Goal: Use online tool/utility: Use online tool/utility

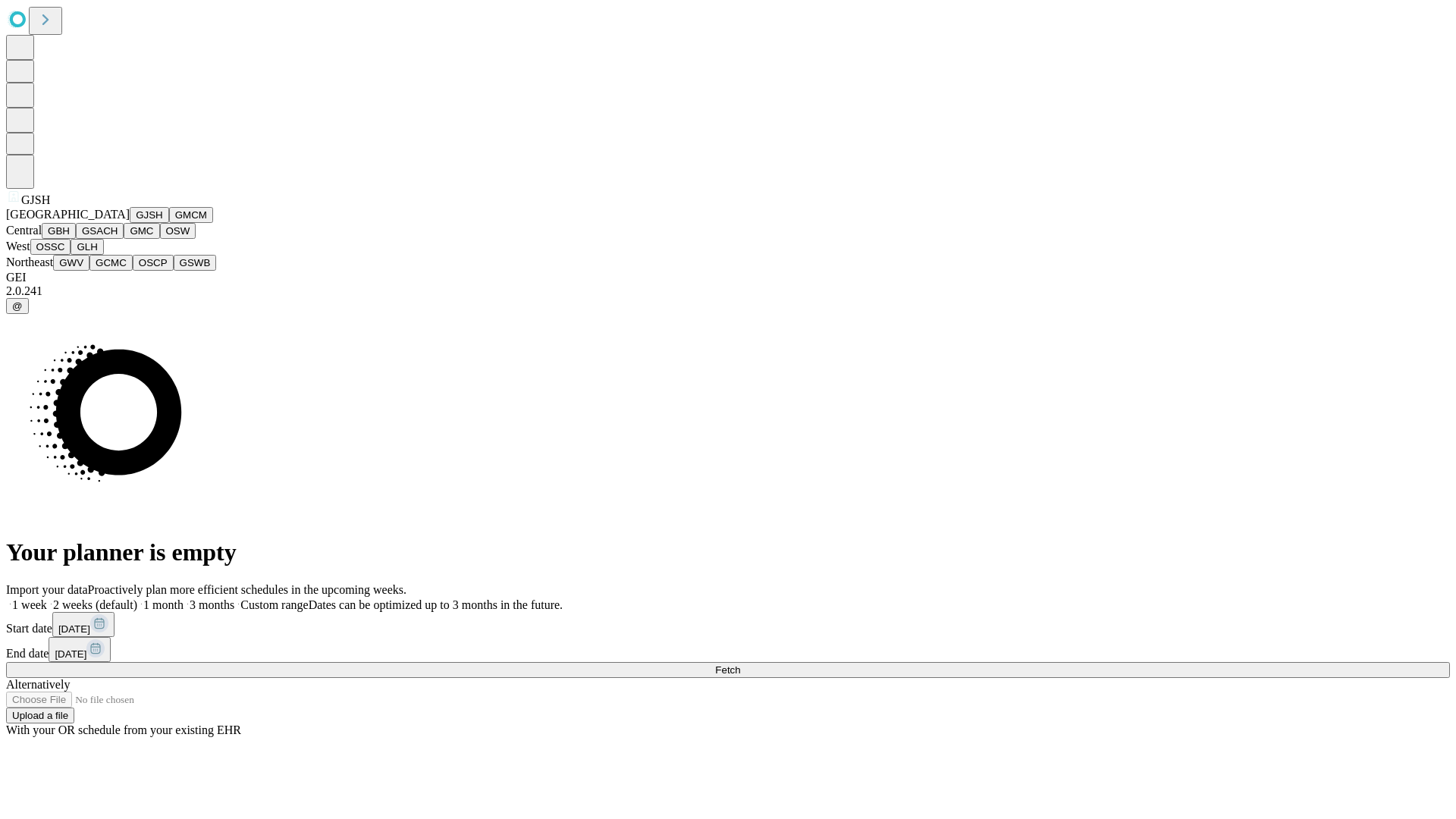
click at [129, 223] on button "GJSH" at bounding box center [149, 214] width 40 height 15
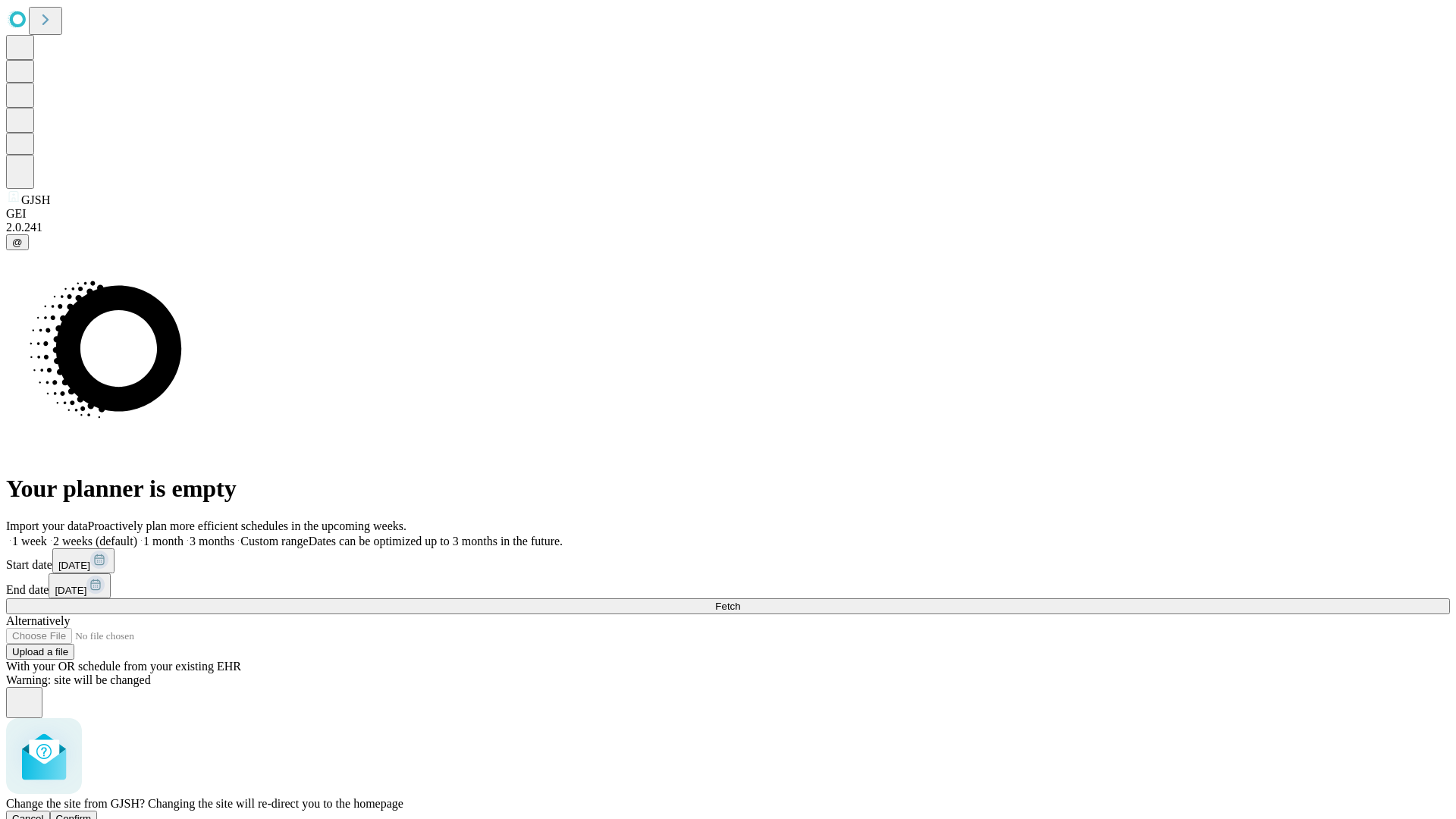
click at [92, 813] on span "Confirm" at bounding box center [73, 819] width 36 height 12
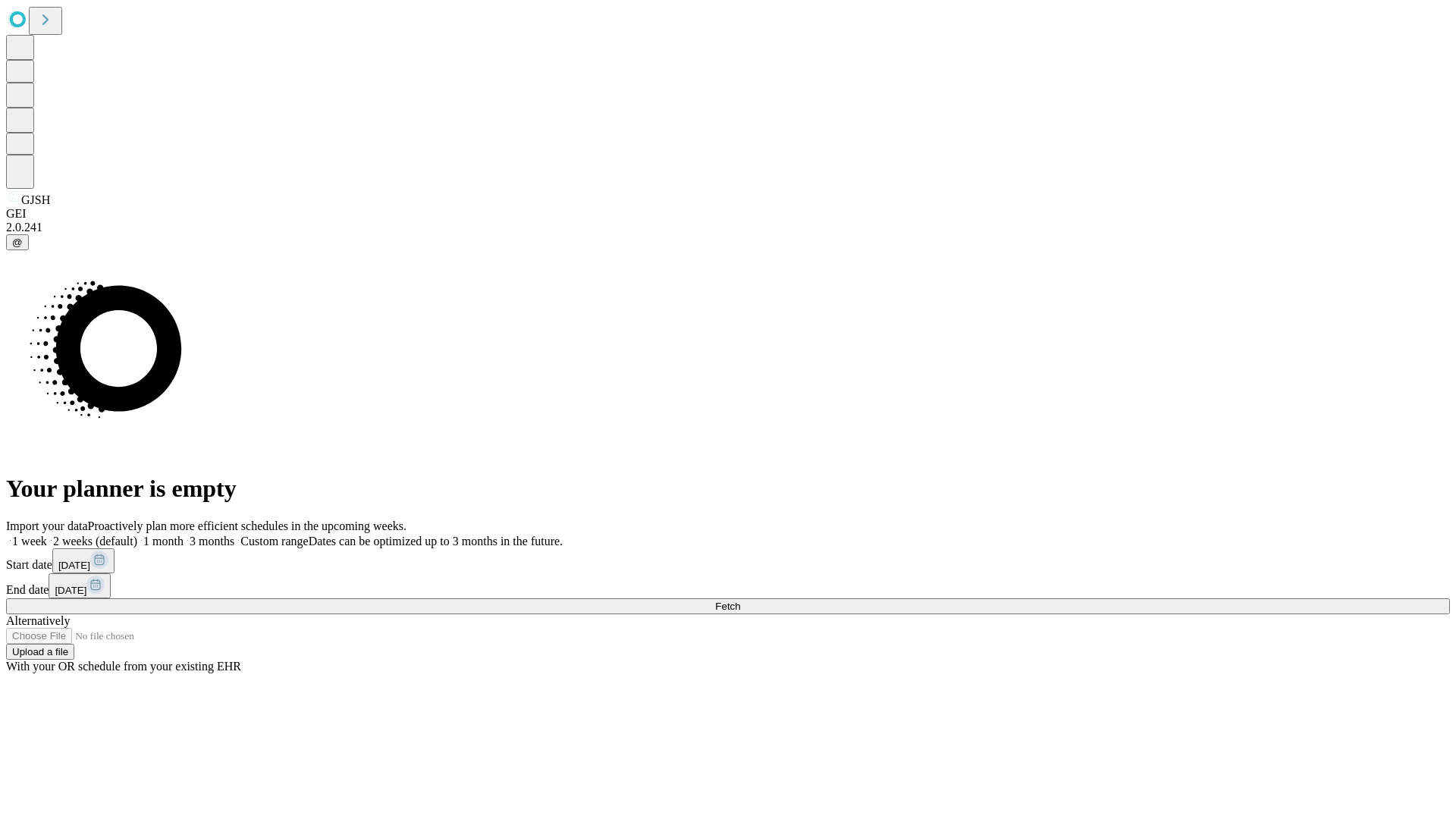
click at [183, 535] on label "1 month" at bounding box center [160, 541] width 46 height 13
click at [741, 601] on span "Fetch" at bounding box center [728, 607] width 25 height 12
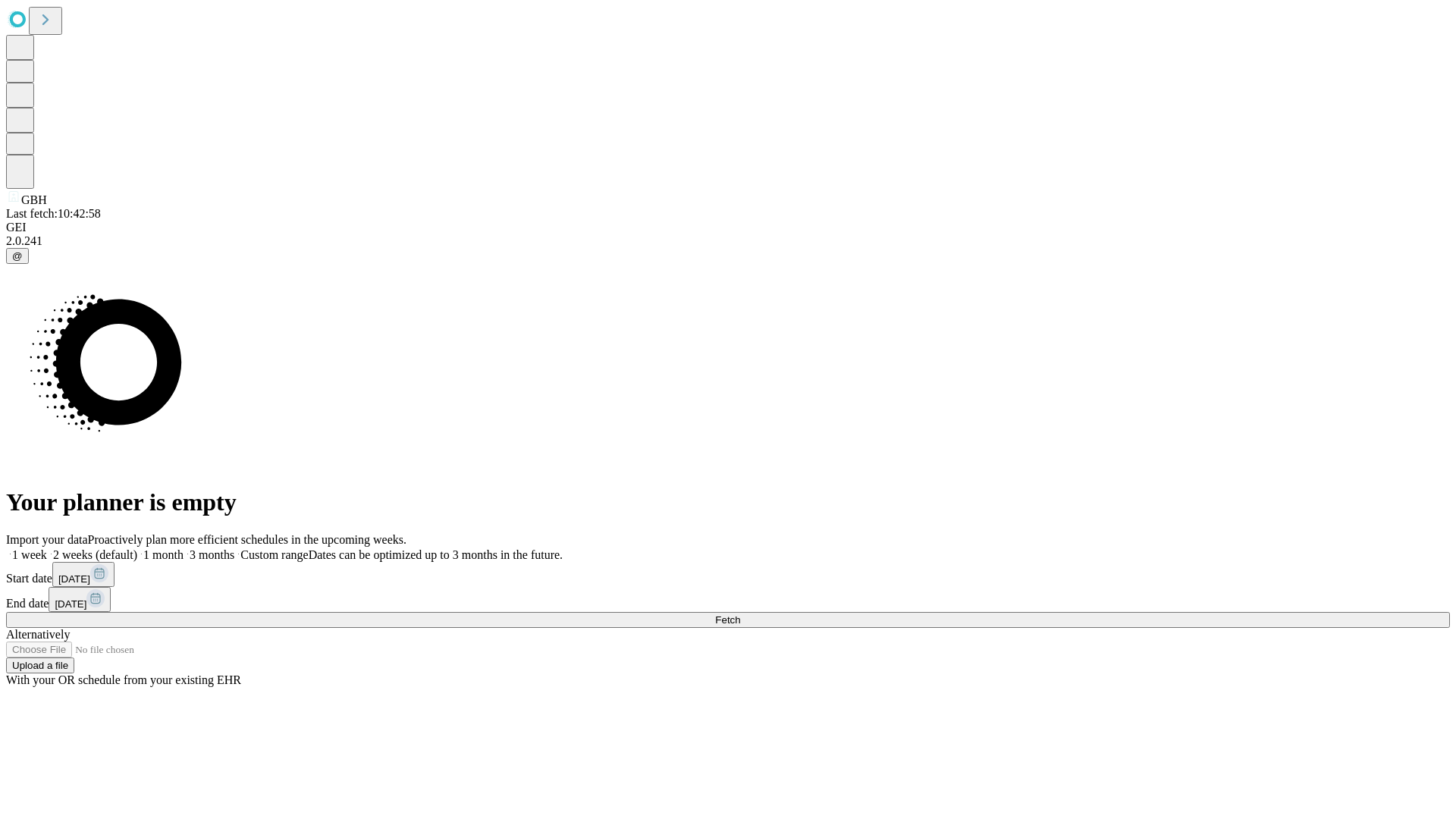
click at [183, 549] on label "1 month" at bounding box center [160, 554] width 46 height 13
click at [741, 614] on span "Fetch" at bounding box center [728, 620] width 25 height 12
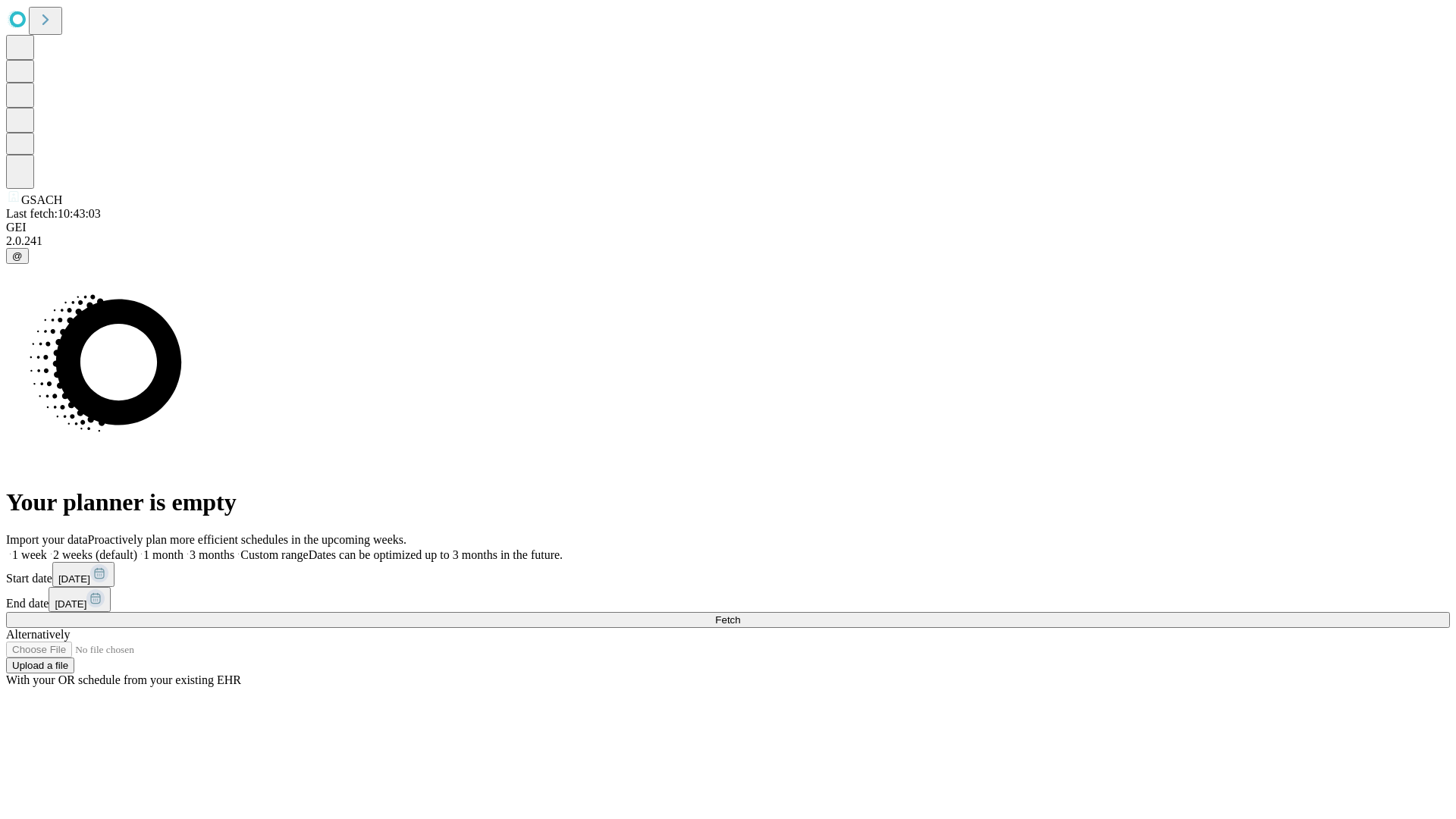
click at [183, 549] on label "1 month" at bounding box center [160, 554] width 46 height 13
click at [741, 614] on span "Fetch" at bounding box center [728, 620] width 25 height 12
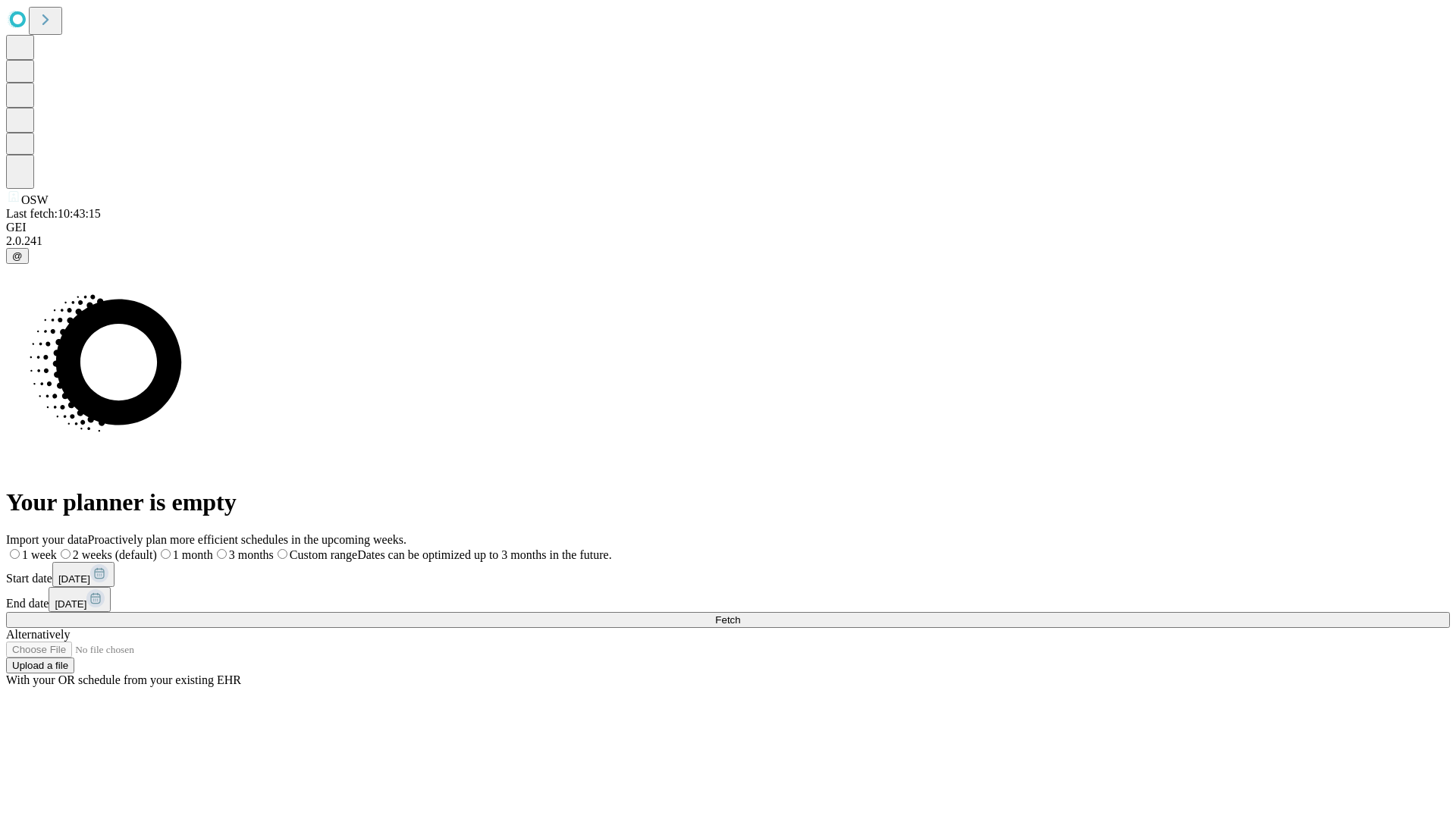
click at [213, 549] on label "1 month" at bounding box center [185, 554] width 56 height 13
click at [741, 614] on span "Fetch" at bounding box center [728, 620] width 25 height 12
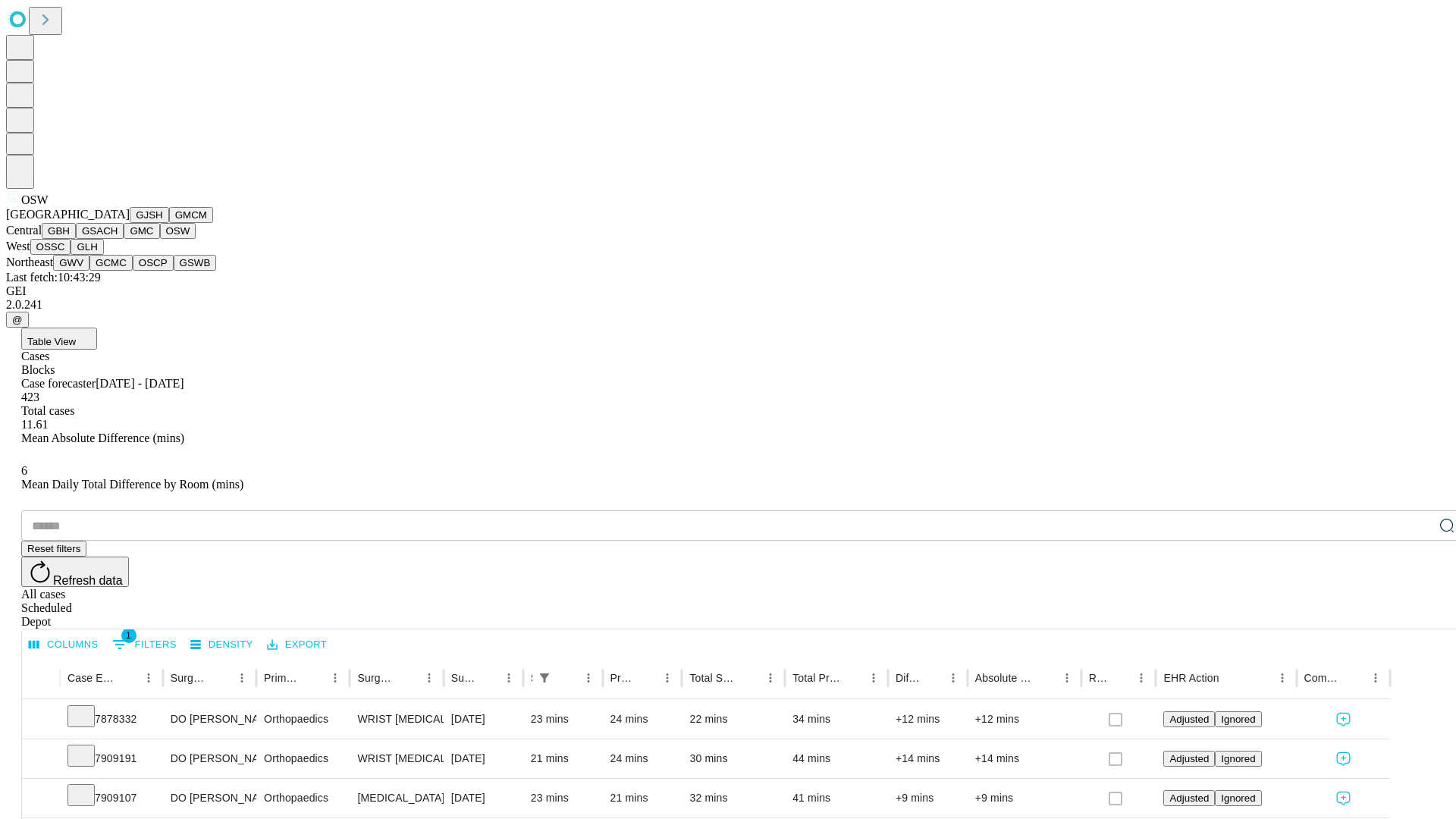
click at [71, 255] on button "OSSC" at bounding box center [50, 246] width 41 height 15
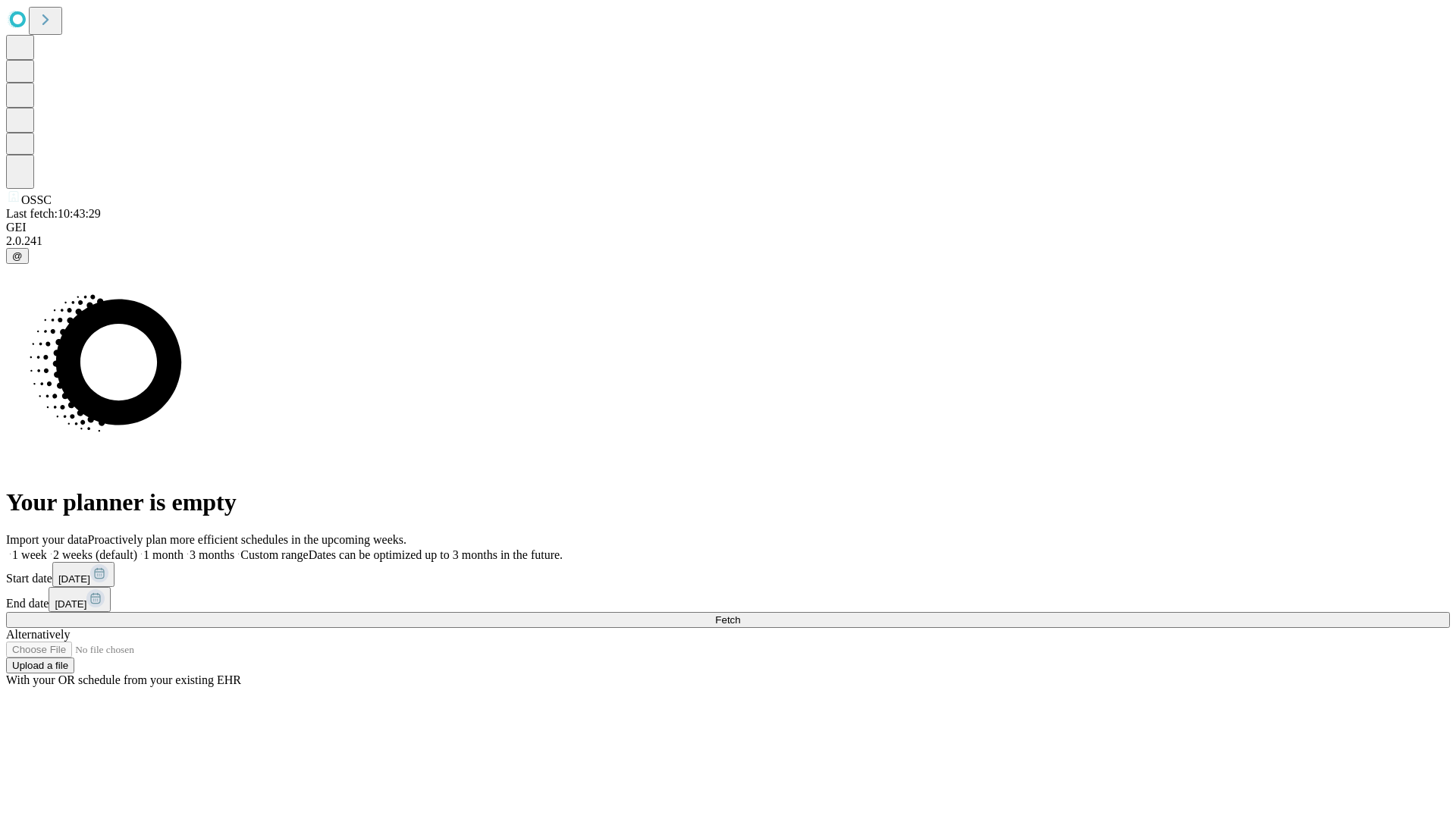
click at [183, 549] on label "1 month" at bounding box center [160, 554] width 46 height 13
click at [741, 614] on span "Fetch" at bounding box center [728, 620] width 25 height 12
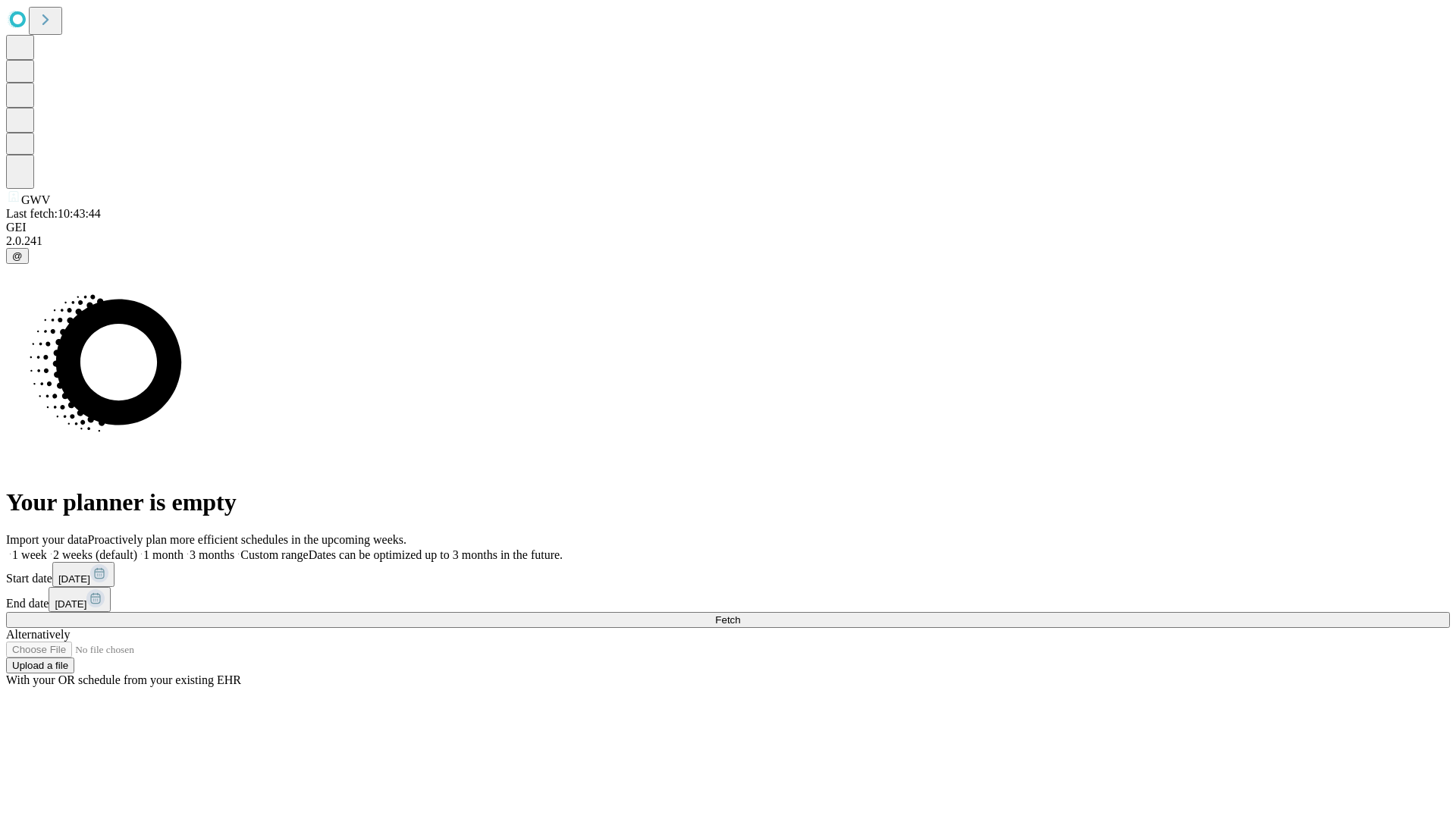
click at [183, 549] on label "1 month" at bounding box center [160, 554] width 46 height 13
click at [741, 614] on span "Fetch" at bounding box center [728, 620] width 25 height 12
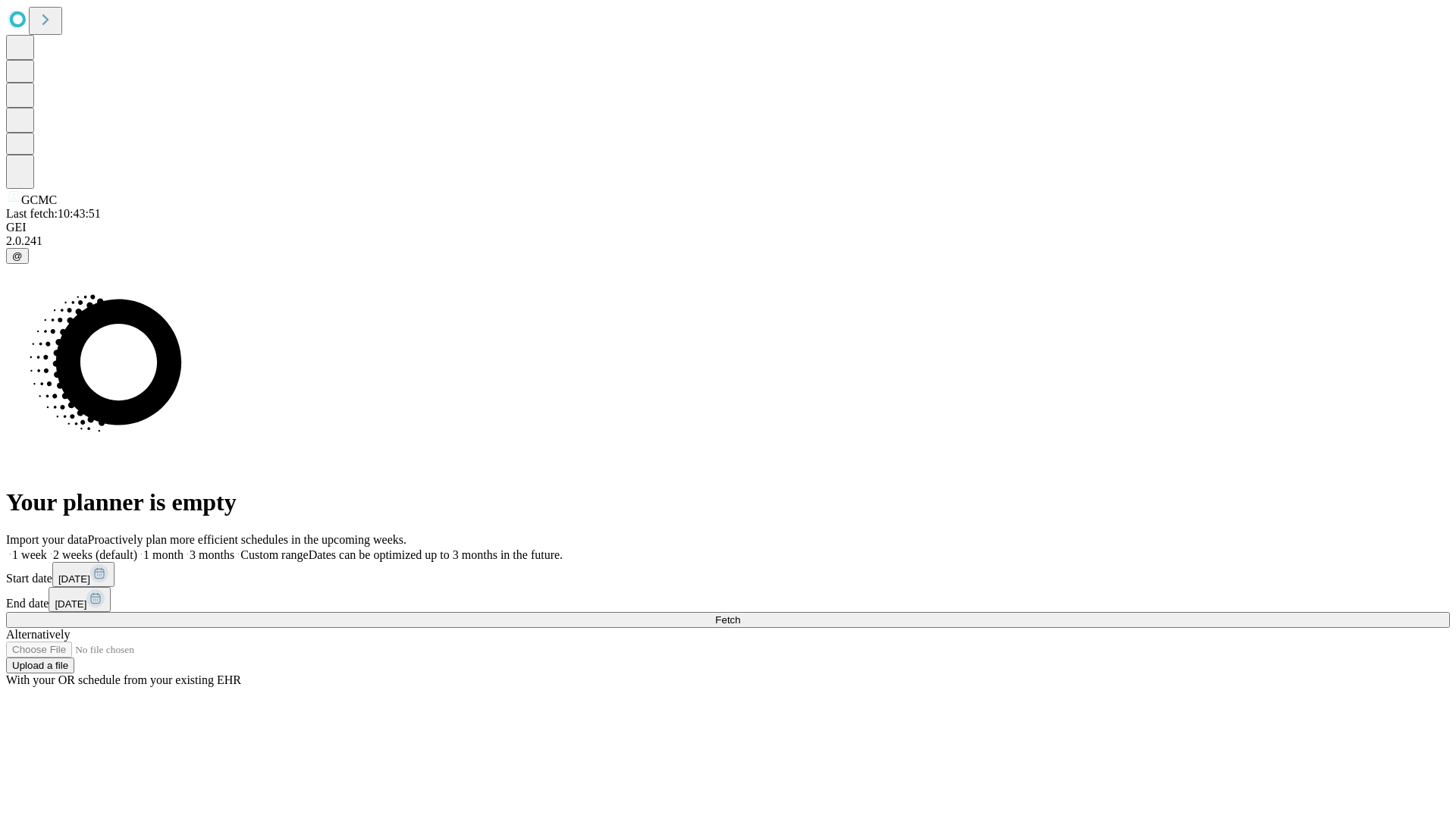
click at [741, 614] on span "Fetch" at bounding box center [728, 620] width 25 height 12
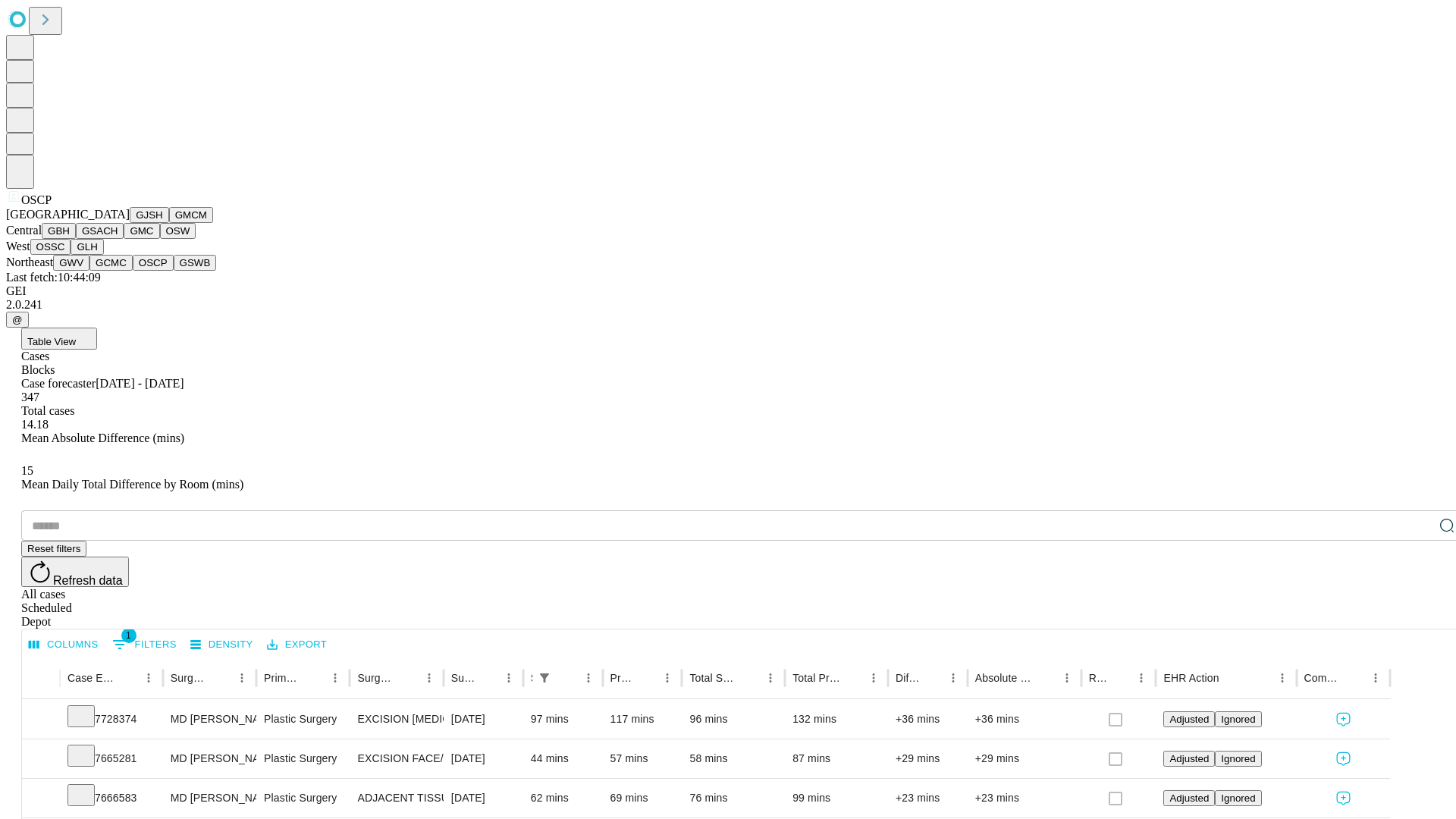
click at [174, 270] on button "GSWB" at bounding box center [195, 263] width 43 height 15
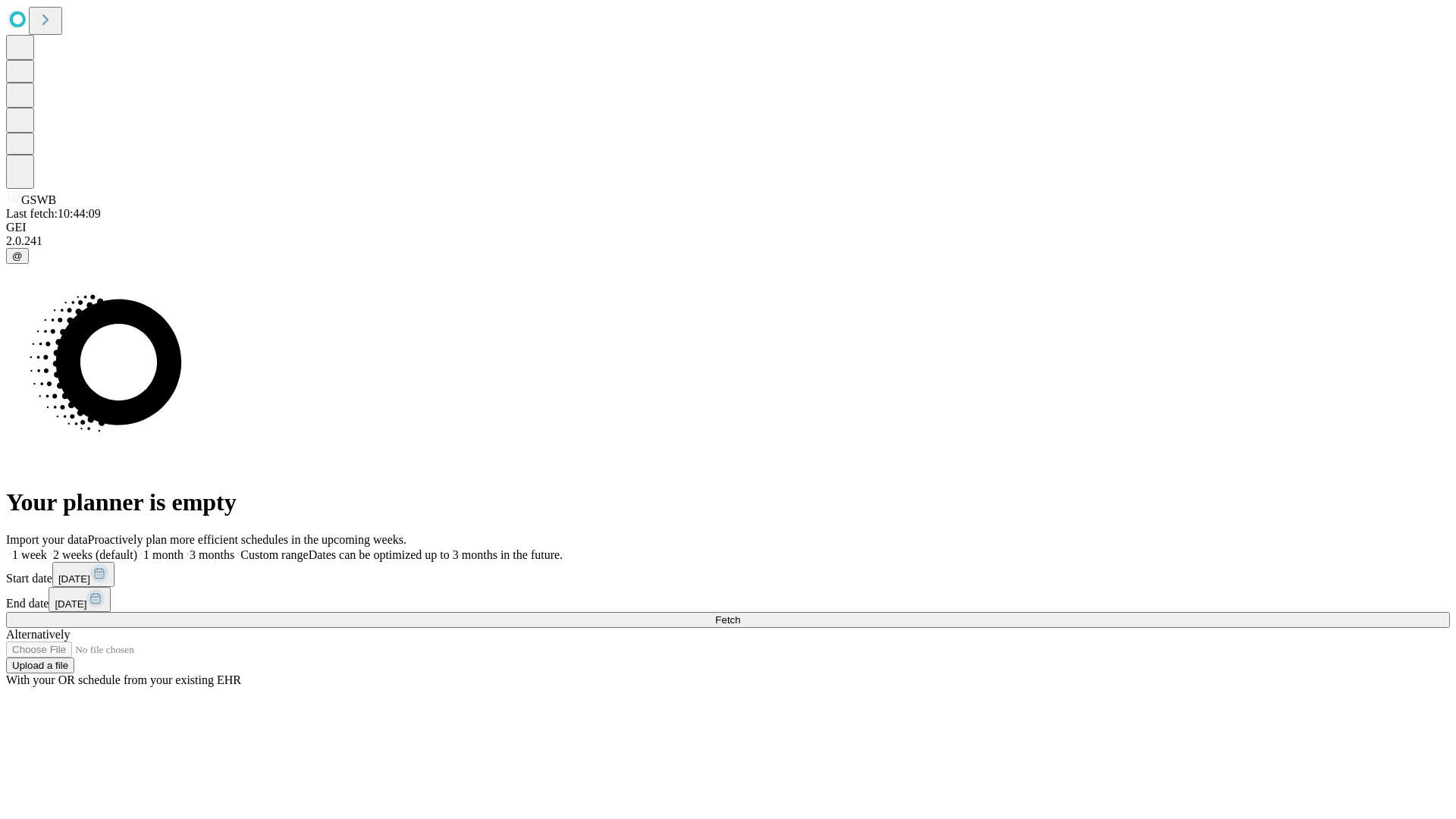
click at [741, 614] on span "Fetch" at bounding box center [728, 620] width 25 height 12
